Goal: Contribute content: Add original content to the website for others to see

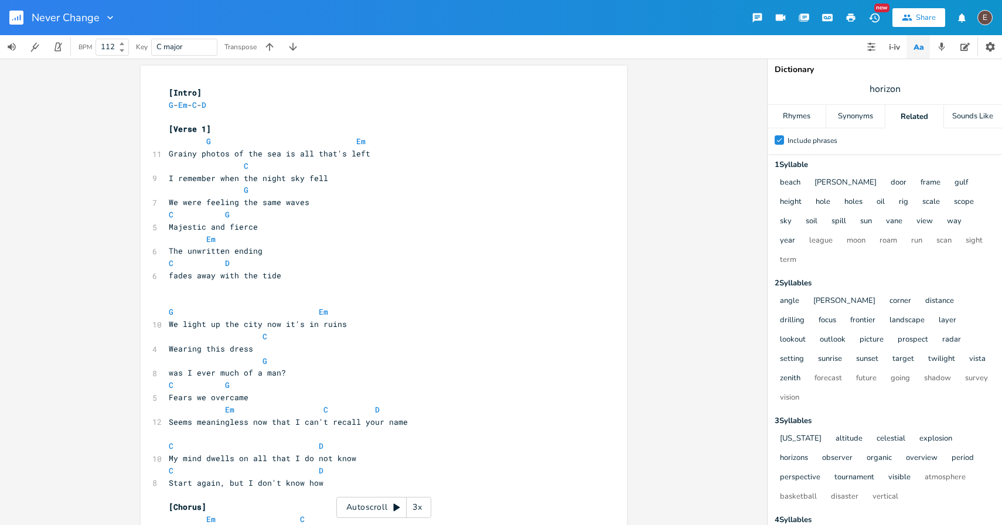
click at [403, 144] on pre "G Em" at bounding box center [377, 141] width 423 height 12
type textarea "G Em"
click at [403, 144] on pre "G Em" at bounding box center [377, 141] width 423 height 12
click at [397, 159] on pre "Grainy photos of the sea is all that's left" at bounding box center [377, 154] width 423 height 12
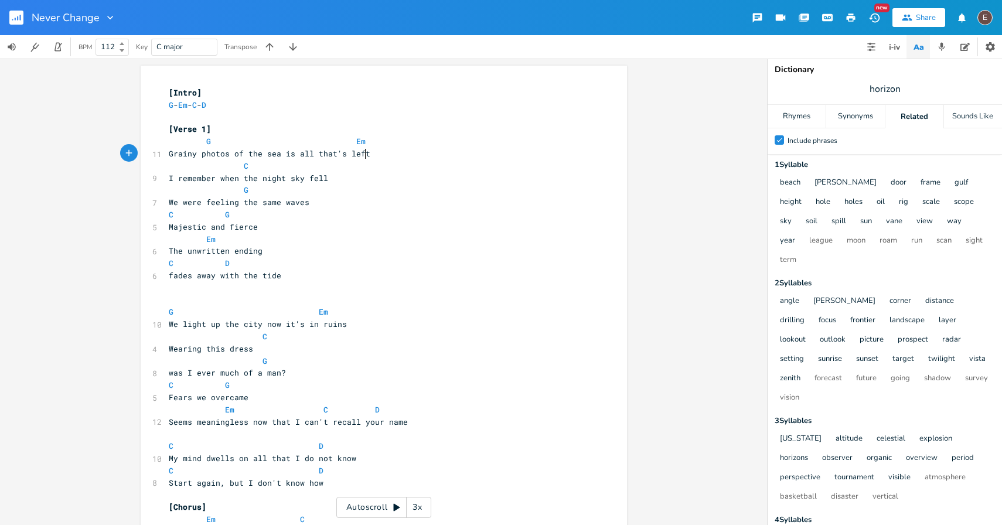
type textarea "left"
click at [397, 159] on pre "Grainy photos of the sea is all that's left" at bounding box center [377, 154] width 423 height 12
click at [397, 163] on pre "C" at bounding box center [377, 166] width 423 height 12
type textarea "C"
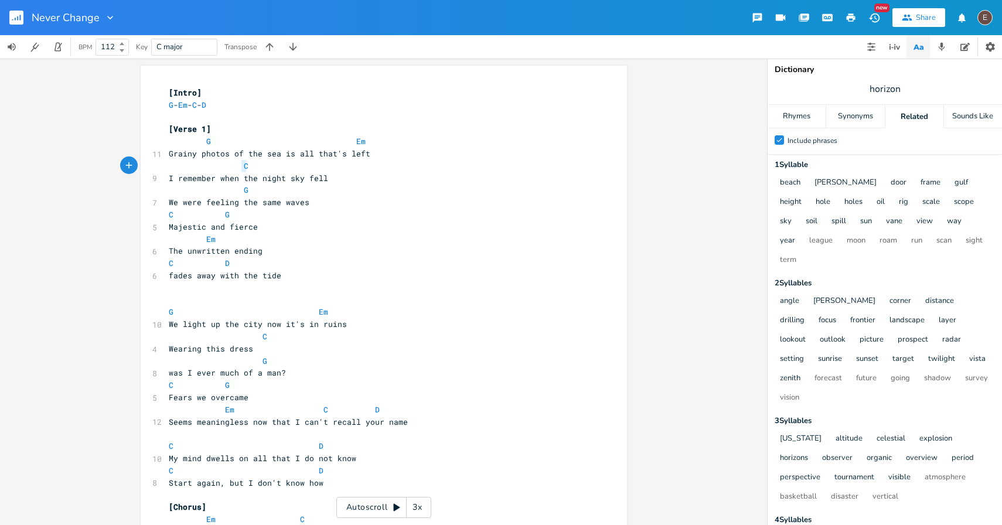
click at [397, 163] on pre "C" at bounding box center [377, 166] width 423 height 12
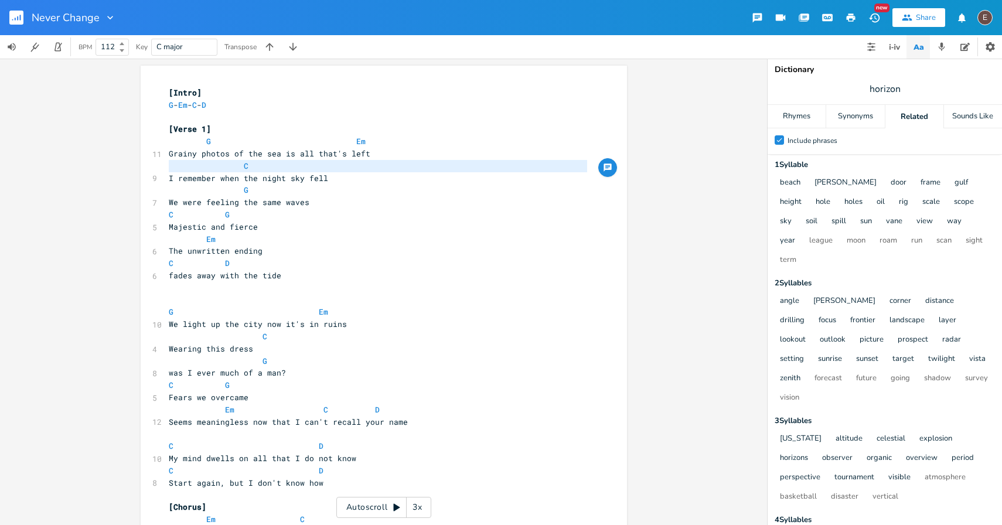
click at [352, 200] on pre "We were feeling the same waves" at bounding box center [377, 202] width 423 height 12
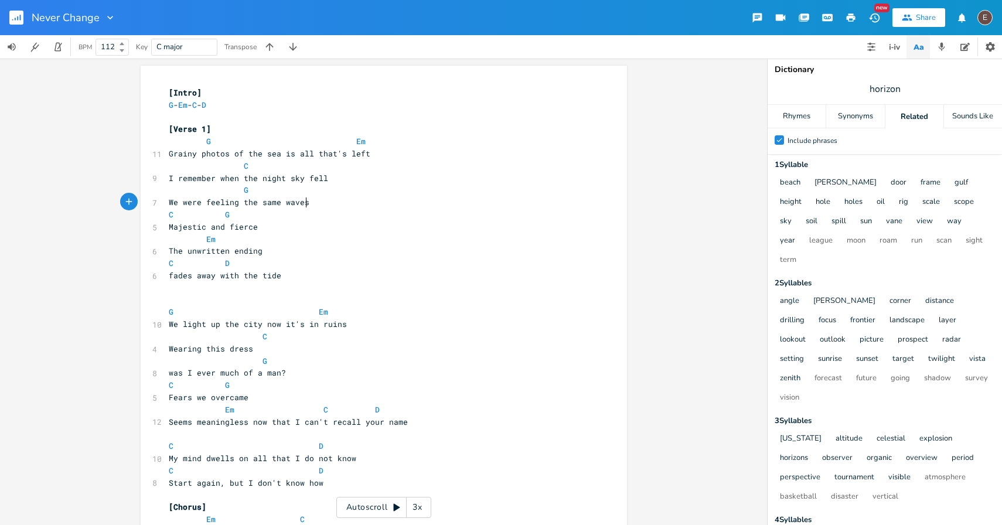
type textarea "waves"
click at [352, 200] on pre "We were feeling the same waves" at bounding box center [377, 202] width 423 height 12
click at [352, 195] on pre "G" at bounding box center [377, 190] width 423 height 12
type textarea "G"
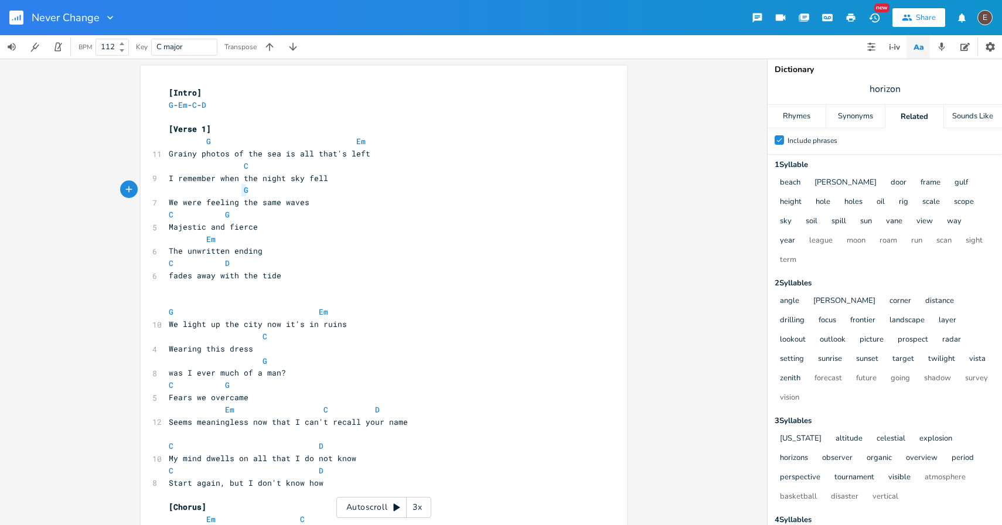
click at [352, 195] on pre "G" at bounding box center [377, 190] width 423 height 12
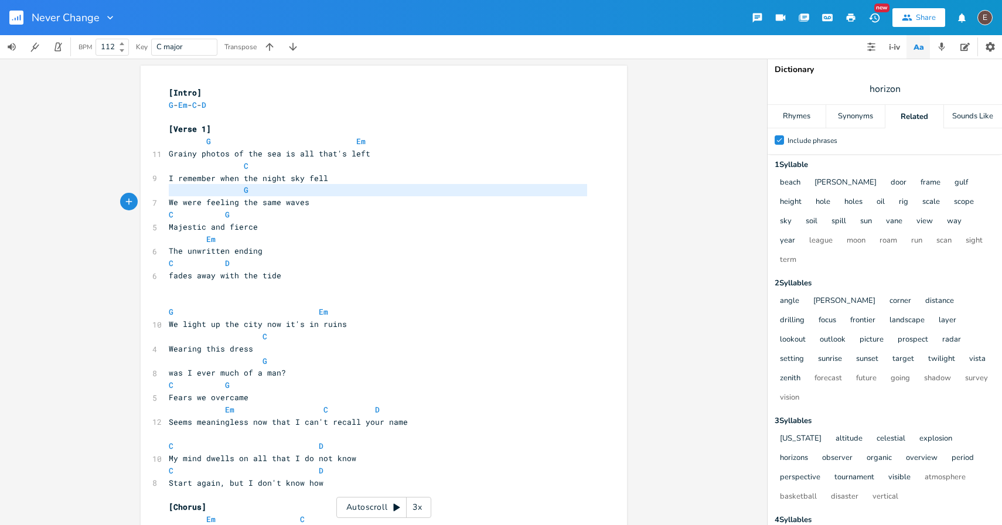
click at [345, 221] on pre "Majestic and fierce" at bounding box center [377, 227] width 423 height 12
type textarea "fierce"
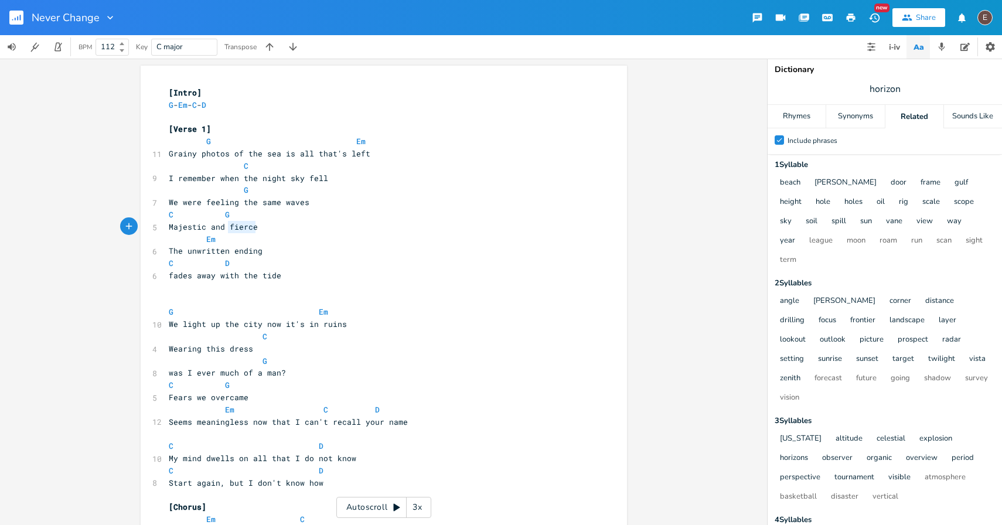
click at [345, 221] on pre "Majestic and fierce" at bounding box center [377, 227] width 423 height 12
click at [344, 218] on pre "C G" at bounding box center [377, 215] width 423 height 12
type textarea "C G"
click at [344, 218] on pre "C G" at bounding box center [377, 215] width 423 height 12
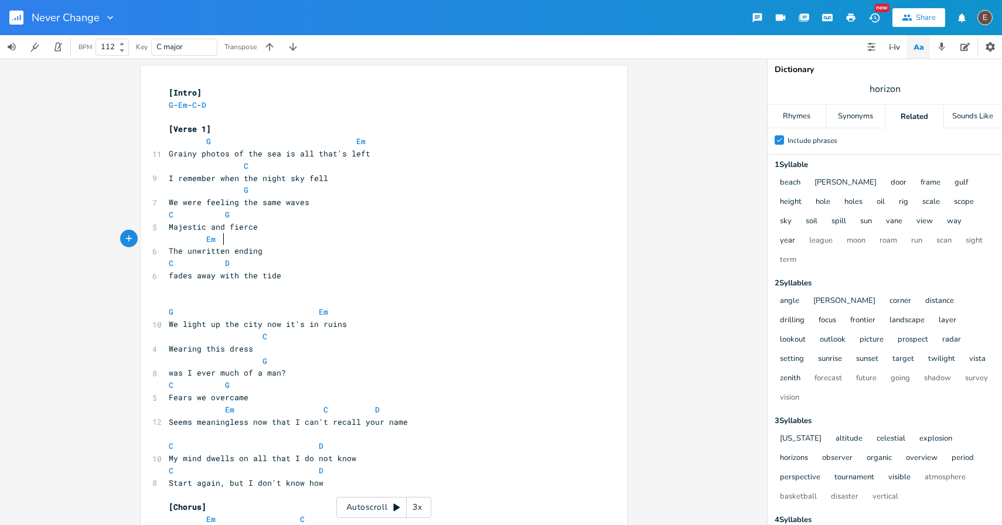
click at [343, 241] on pre "Em" at bounding box center [377, 239] width 423 height 12
click at [342, 241] on pre "Em" at bounding box center [377, 239] width 423 height 12
type textarea "Em"
click at [342, 241] on pre "Em" at bounding box center [377, 239] width 423 height 12
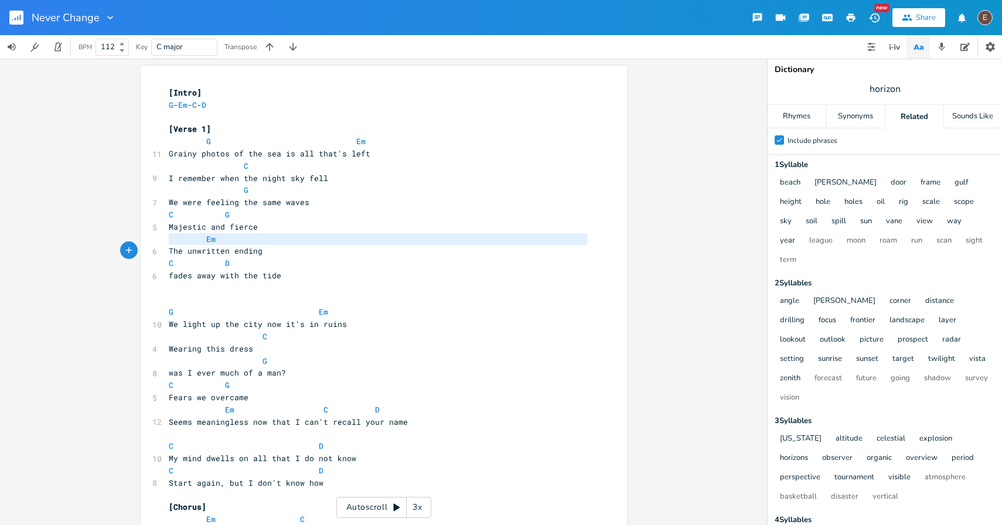
click at [338, 269] on pre "fades away with the tide" at bounding box center [377, 275] width 423 height 12
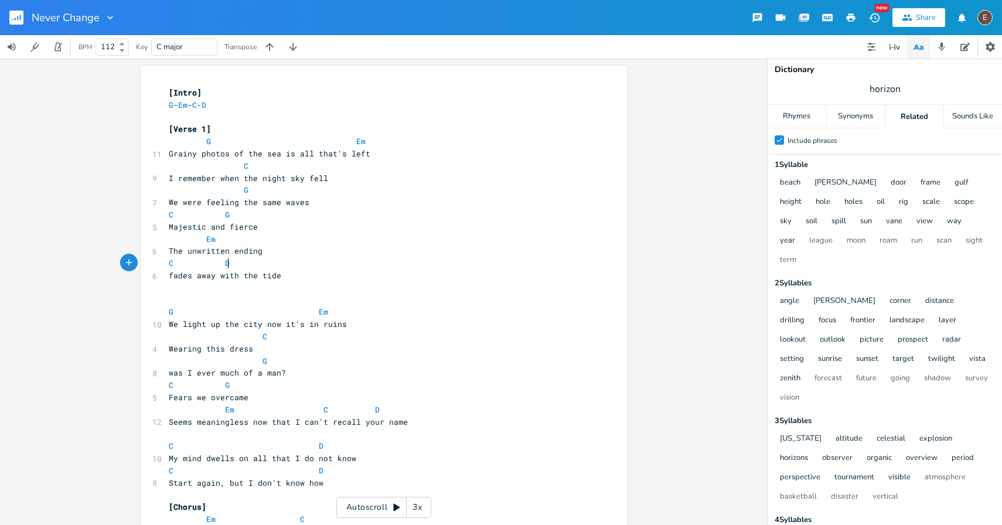
click at [337, 269] on pre "fades away with the tide" at bounding box center [377, 275] width 423 height 12
type textarea "C D"
click at [337, 269] on pre "fades away with the tide" at bounding box center [377, 275] width 423 height 12
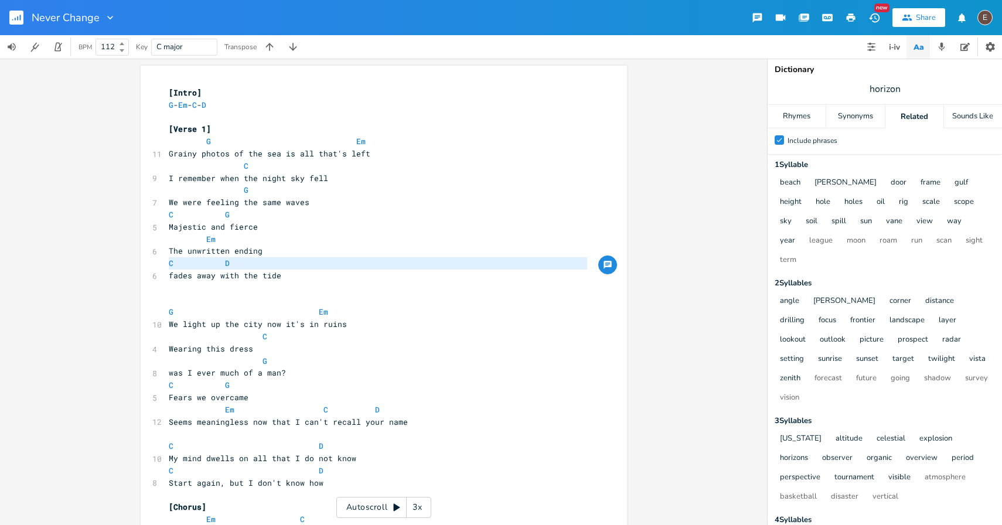
click at [336, 314] on pre "G Em" at bounding box center [377, 312] width 423 height 12
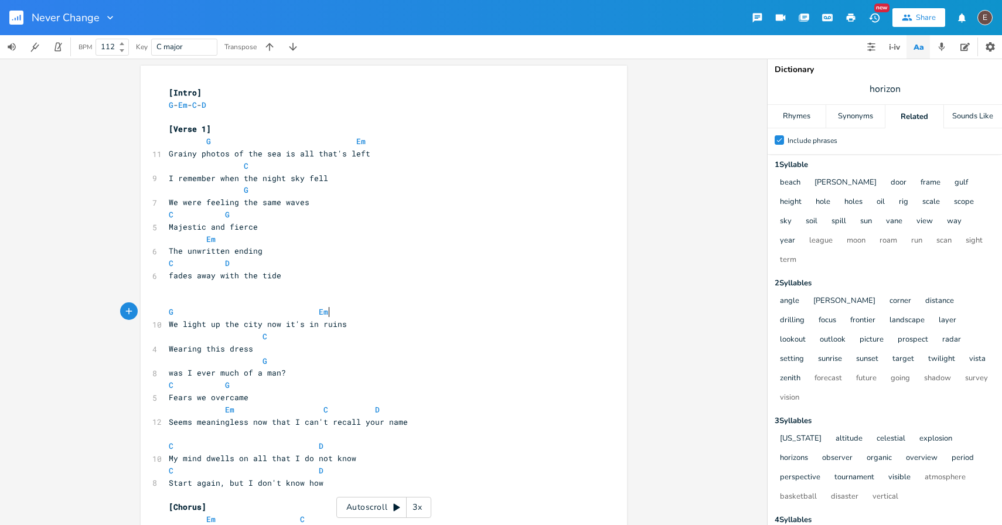
click at [336, 313] on pre "G Em" at bounding box center [377, 312] width 423 height 12
type textarea "G Em"
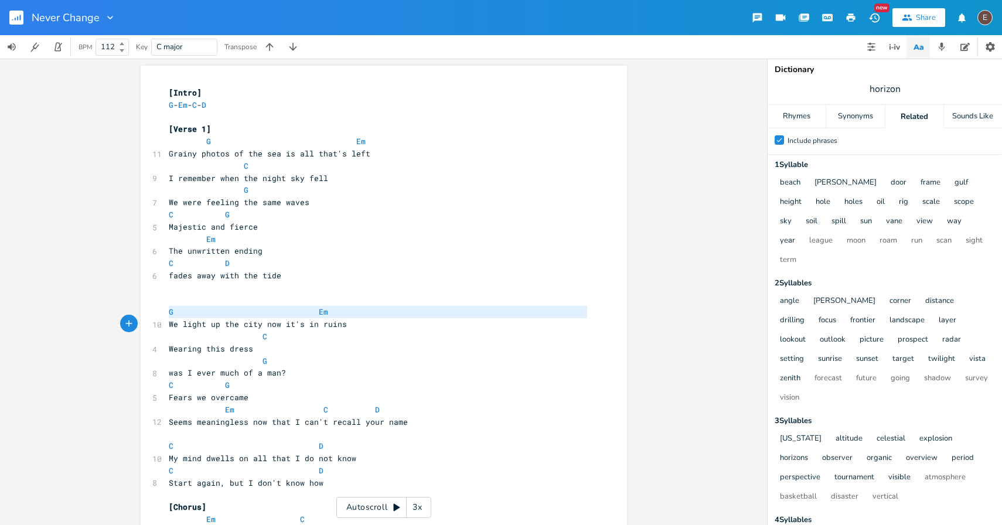
click at [336, 313] on pre "G Em" at bounding box center [377, 312] width 423 height 12
click at [334, 336] on pre "C" at bounding box center [377, 336] width 423 height 12
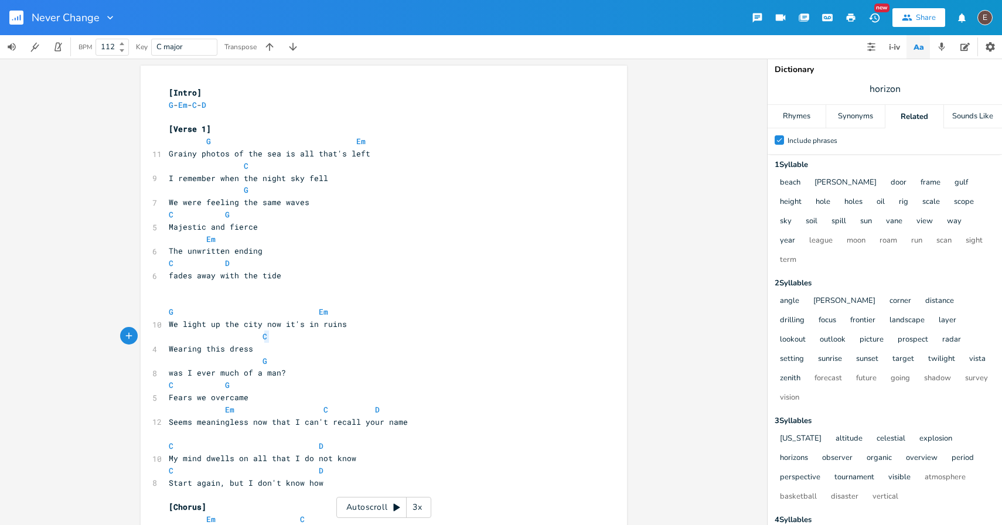
type textarea "C"
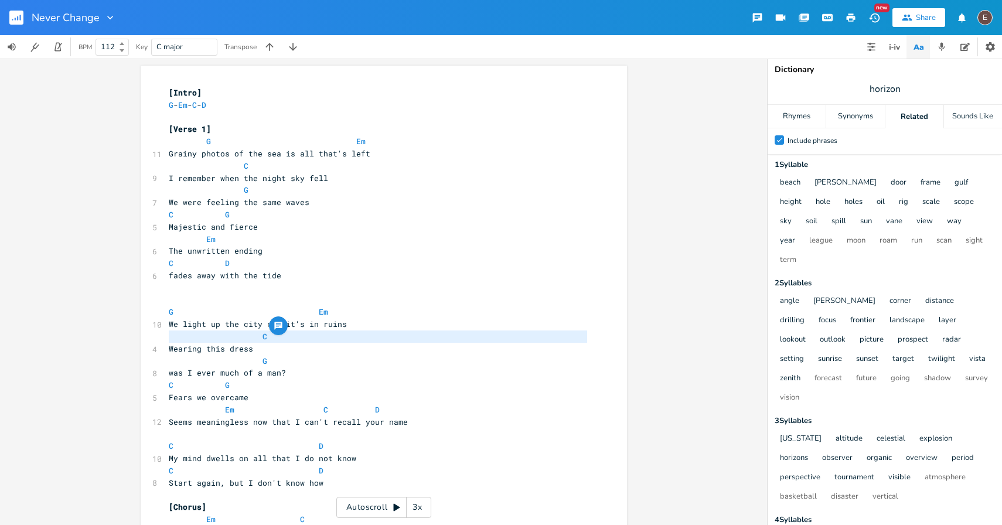
click at [334, 336] on pre "C" at bounding box center [377, 336] width 423 height 12
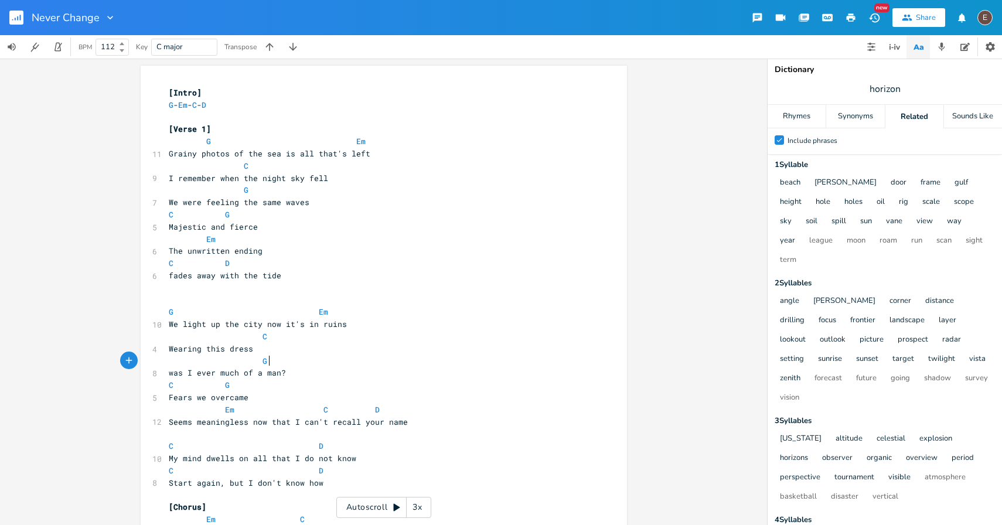
click at [315, 363] on pre "G" at bounding box center [377, 361] width 423 height 12
type textarea "G"
click at [315, 363] on pre "G" at bounding box center [377, 361] width 423 height 12
click at [329, 386] on pre "C G" at bounding box center [377, 385] width 423 height 12
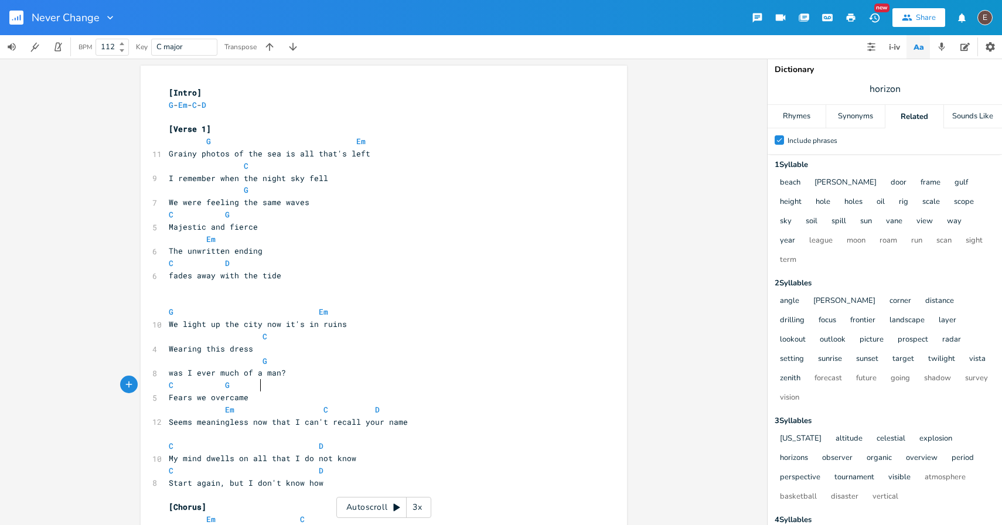
click at [329, 385] on pre "C G" at bounding box center [377, 385] width 423 height 12
type textarea "C G"
click at [329, 385] on pre "C G" at bounding box center [377, 385] width 423 height 12
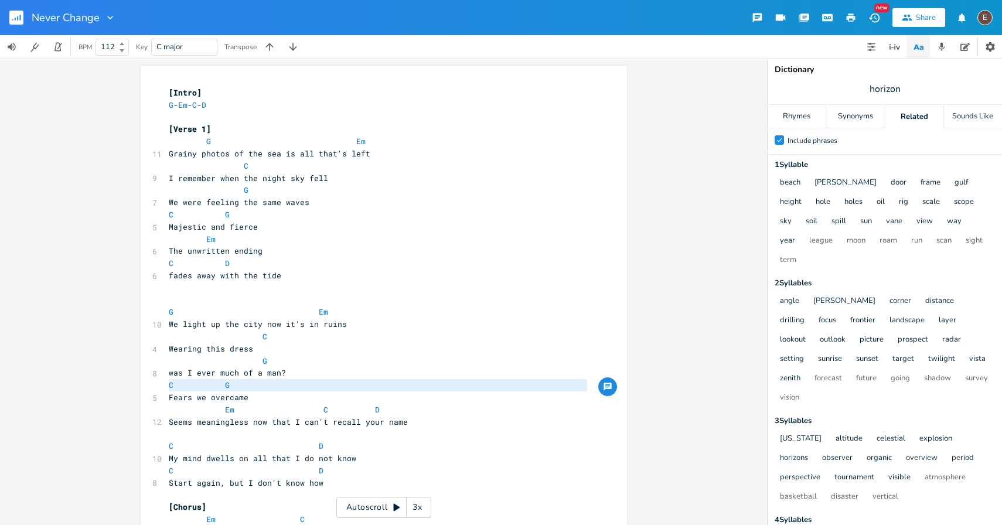
click at [337, 406] on span at bounding box center [346, 410] width 19 height 12
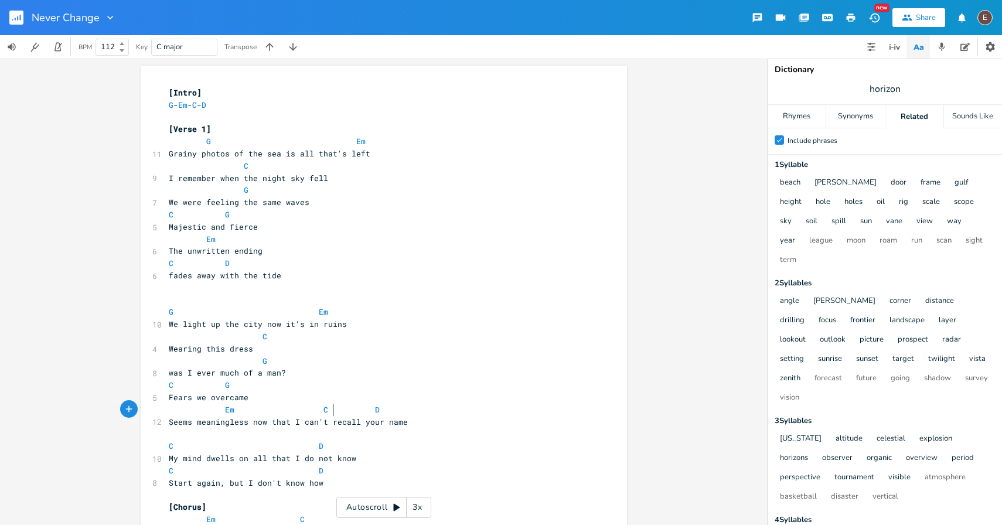
click at [337, 406] on span at bounding box center [346, 410] width 19 height 12
type textarea "Em C D"
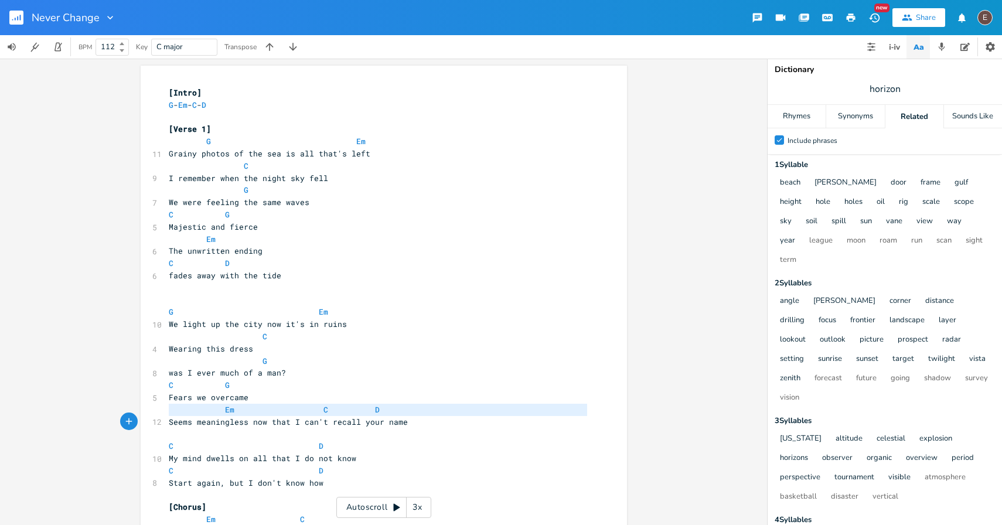
click at [337, 406] on span at bounding box center [346, 410] width 19 height 12
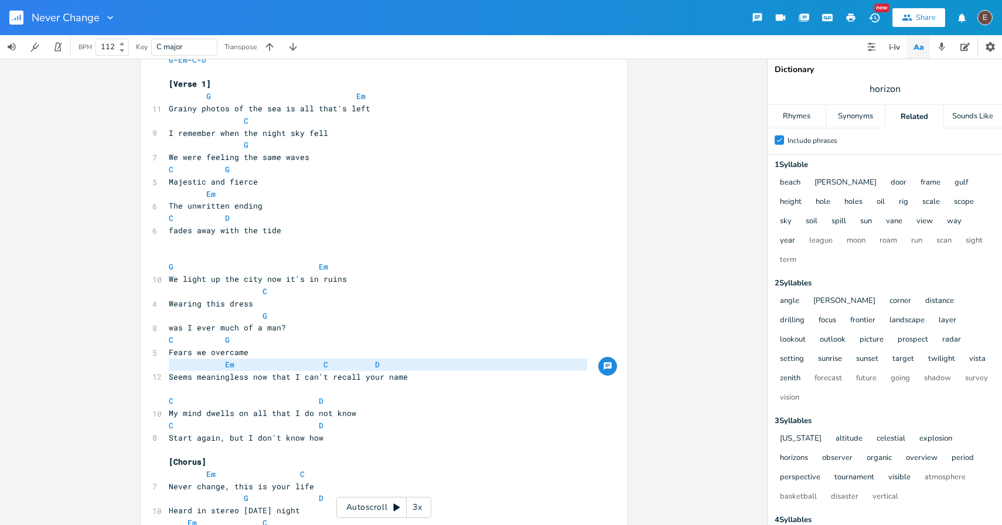
scroll to position [121, 0]
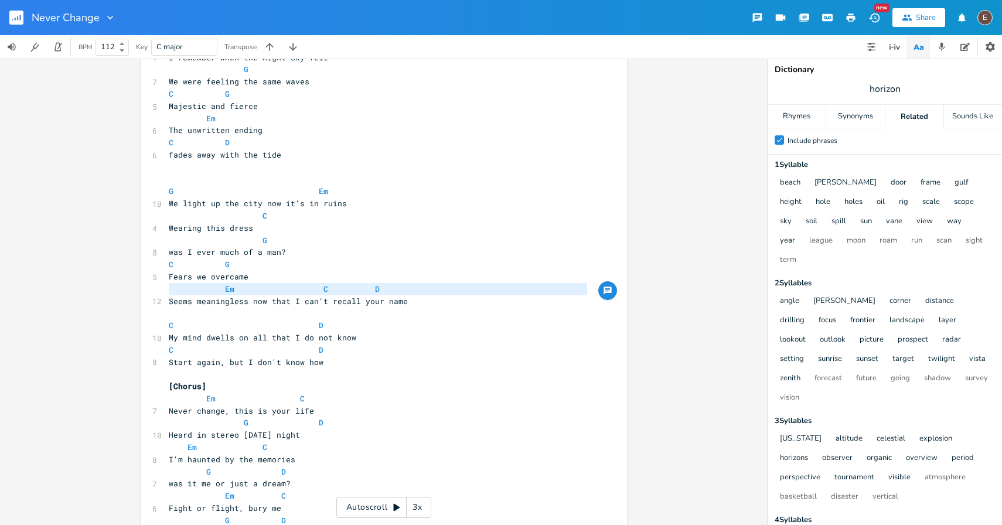
click at [399, 391] on pre "[Chorus]" at bounding box center [377, 386] width 423 height 12
